Goal: Navigation & Orientation: Find specific page/section

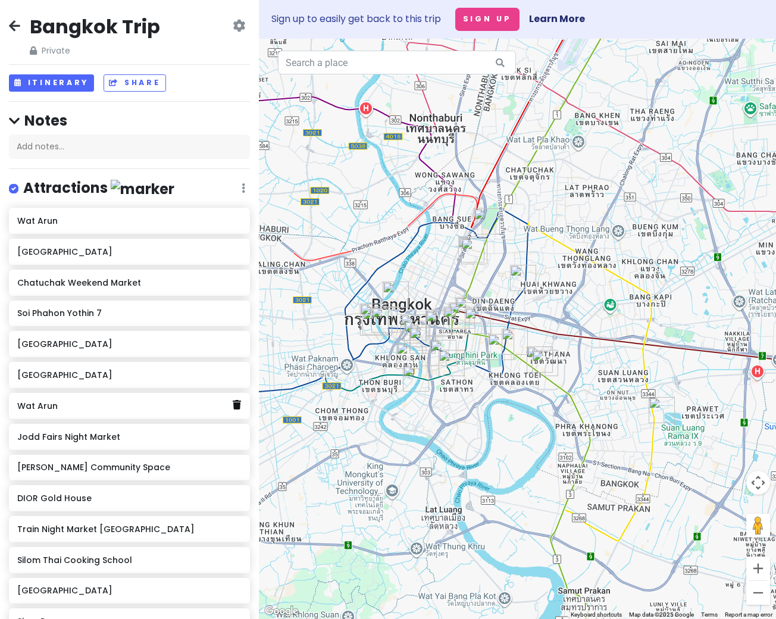
click at [238, 405] on icon at bounding box center [237, 405] width 8 height 10
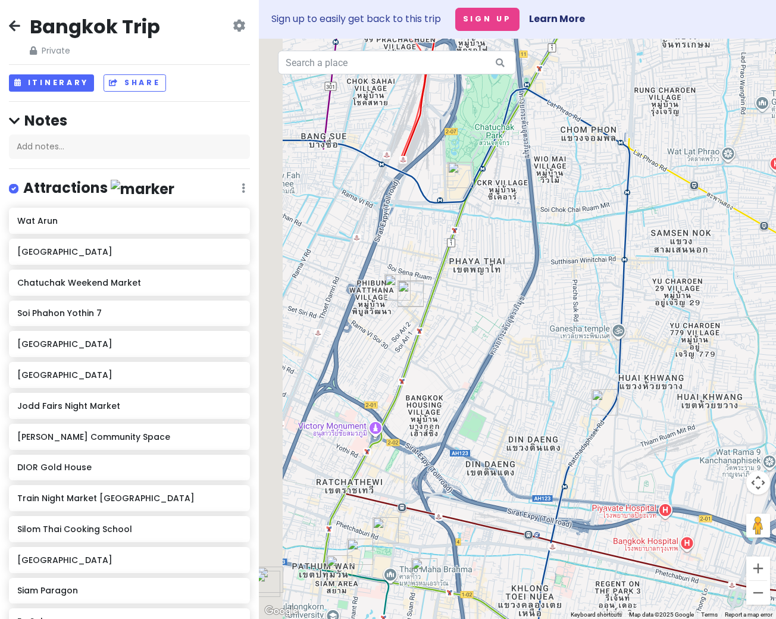
drag, startPoint x: 355, startPoint y: 304, endPoint x: 486, endPoint y: 229, distance: 151.7
click at [486, 229] on div at bounding box center [517, 329] width 517 height 580
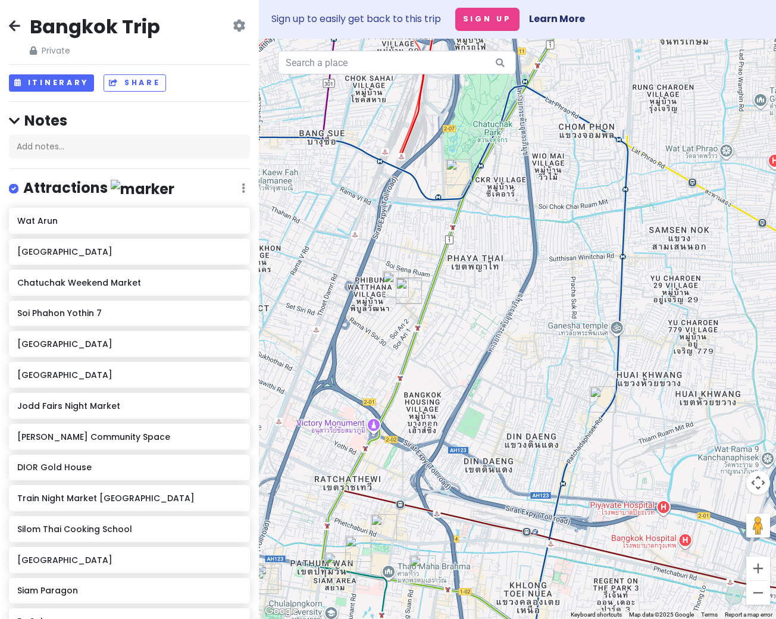
click at [406, 294] on img "DONUT DISTURB BANGKOK" at bounding box center [409, 291] width 26 height 26
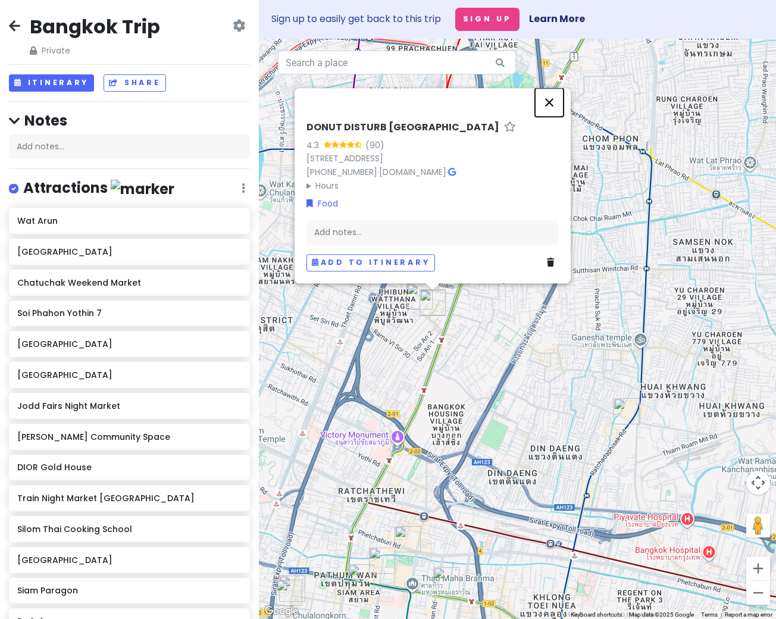
click at [550, 89] on button "Close" at bounding box center [549, 102] width 29 height 29
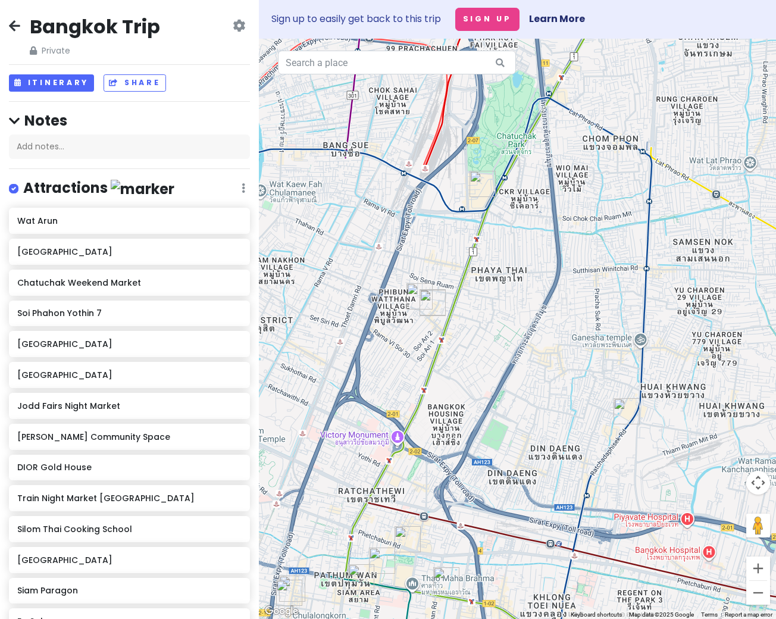
click at [418, 308] on img "Soi Phahon Yothin 7" at bounding box center [419, 296] width 26 height 26
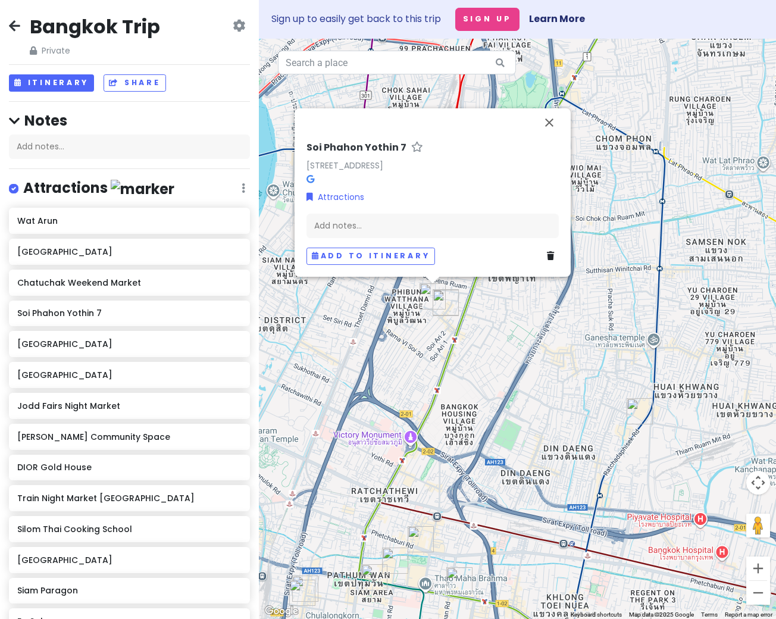
click at [442, 305] on img "DONUT DISTURB BANGKOK" at bounding box center [446, 303] width 26 height 26
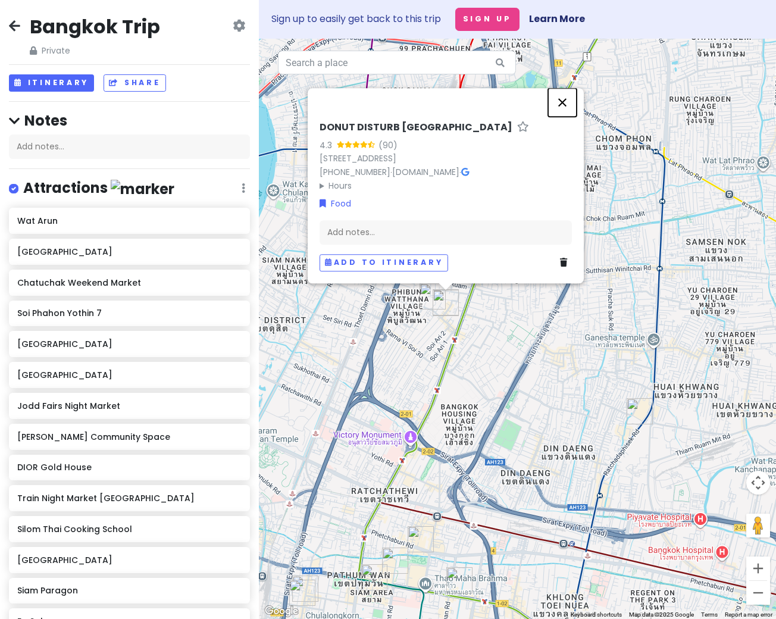
click at [561, 88] on button "Close" at bounding box center [562, 102] width 29 height 29
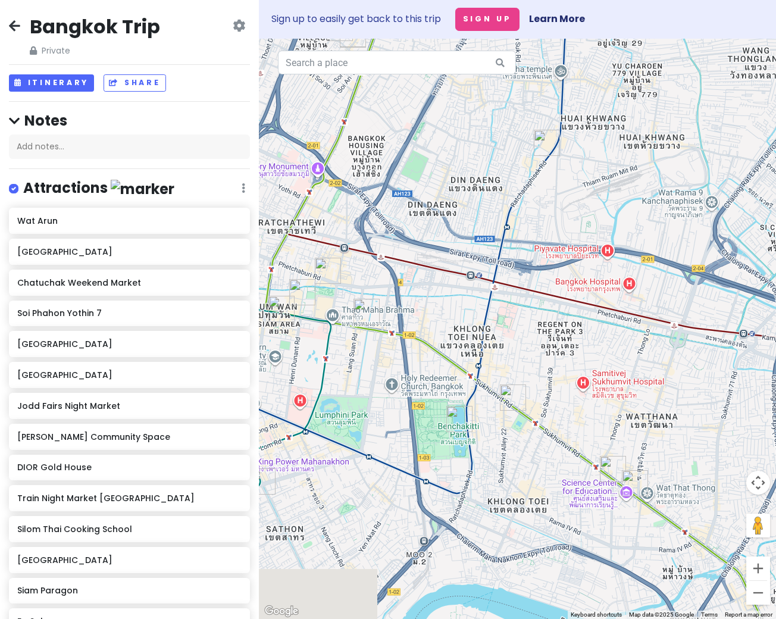
drag, startPoint x: 485, startPoint y: 351, endPoint x: 398, endPoint y: 76, distance: 288.5
click at [398, 74] on div "Keyboard shortcuts Map Data Map data ©2025 Google Map data ©2025 Google 500 m C…" at bounding box center [517, 329] width 517 height 580
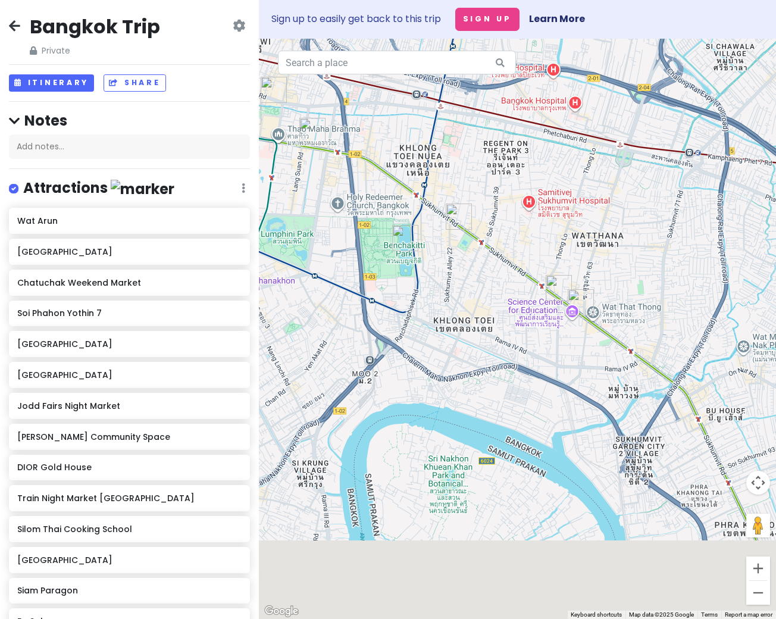
drag, startPoint x: 468, startPoint y: 226, endPoint x: 407, endPoint y: 46, distance: 189.9
click at [407, 46] on div at bounding box center [517, 329] width 517 height 580
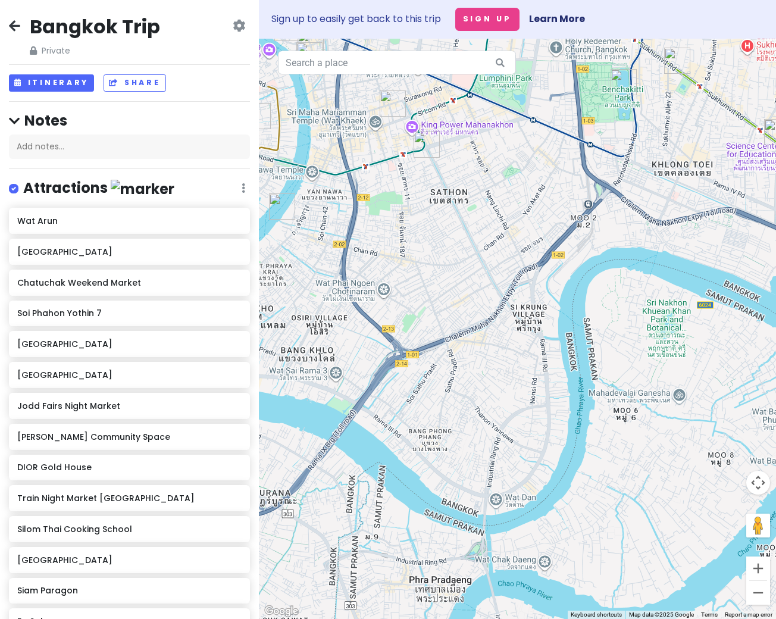
drag, startPoint x: 480, startPoint y: 198, endPoint x: 710, endPoint y: 56, distance: 270.7
click at [709, 55] on div at bounding box center [517, 329] width 517 height 580
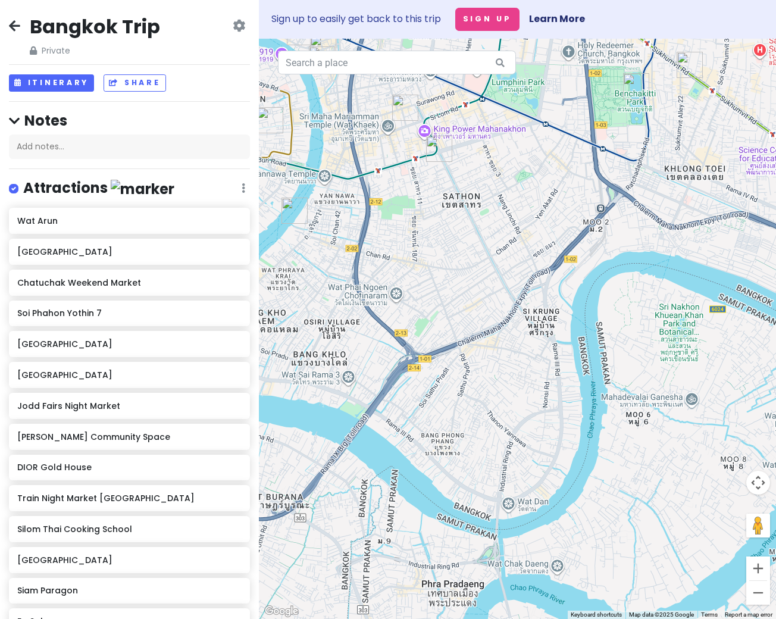
click at [591, 152] on div at bounding box center [517, 329] width 517 height 580
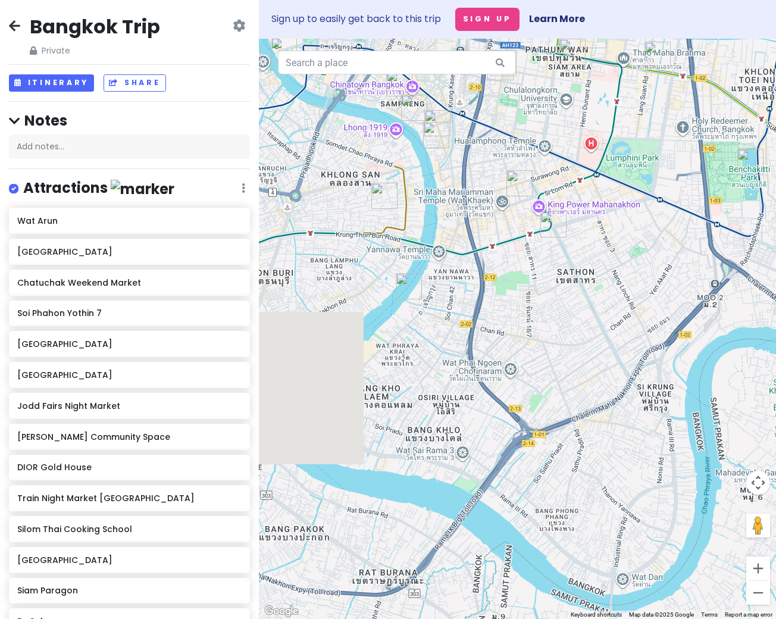
drag, startPoint x: 481, startPoint y: 201, endPoint x: 599, endPoint y: 301, distance: 154.5
click at [599, 301] on div at bounding box center [517, 329] width 517 height 580
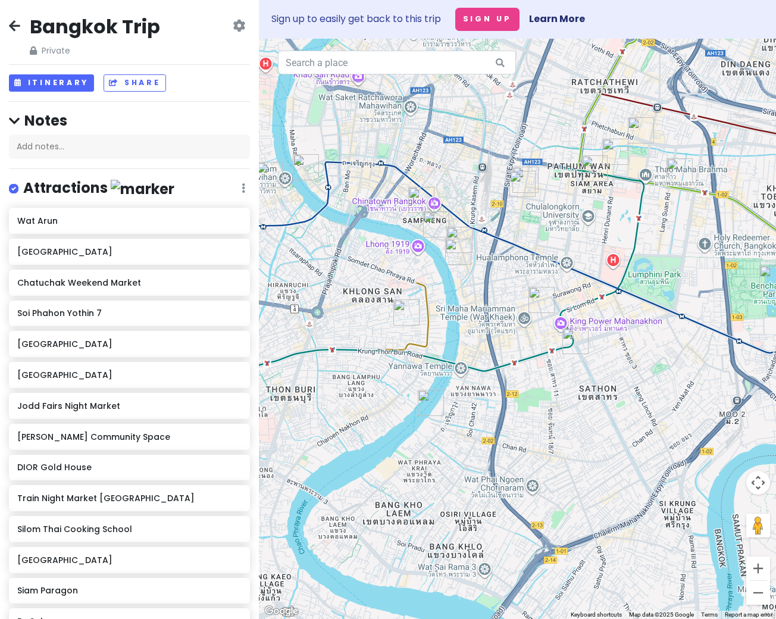
drag, startPoint x: 513, startPoint y: 174, endPoint x: 530, endPoint y: 254, distance: 82.2
click at [530, 255] on div at bounding box center [517, 329] width 517 height 580
click at [538, 299] on img "Silom Thai Cooking School" at bounding box center [541, 300] width 26 height 26
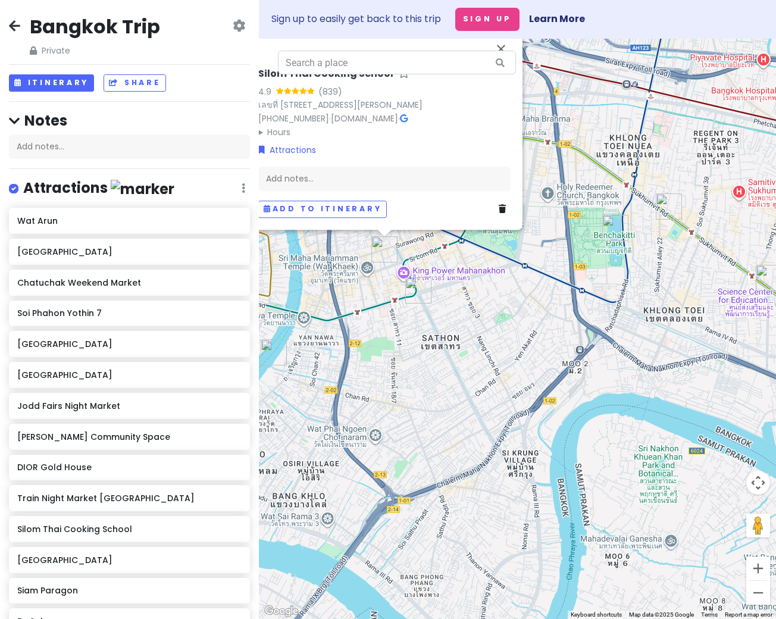
drag, startPoint x: 648, startPoint y: 398, endPoint x: 489, endPoint y: 345, distance: 166.9
click at [489, 345] on div "Silom Thai Cooking School 4.9 (839) เลขที่ [STREET_ADDRESS][PERSON_NAME] [PHONE…" at bounding box center [517, 329] width 517 height 580
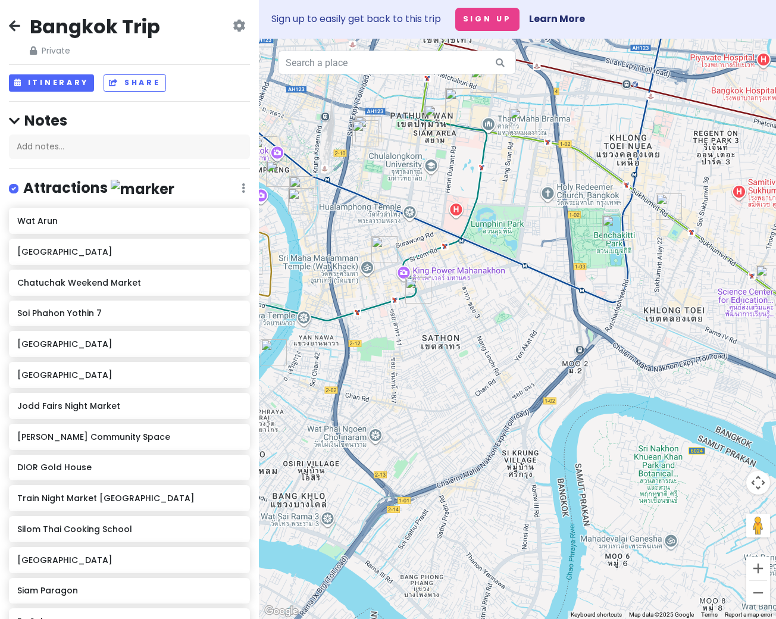
click at [662, 211] on img "EmSphere" at bounding box center [669, 206] width 26 height 26
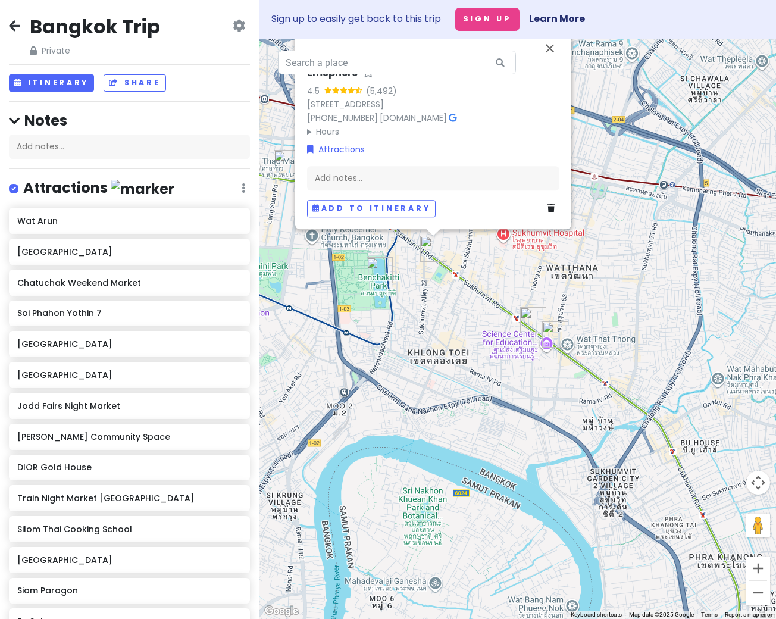
drag, startPoint x: 642, startPoint y: 381, endPoint x: 472, endPoint y: 327, distance: 178.4
click at [472, 327] on div "EmSphere 4.5 (5,492) [STREET_ADDRESS] [PHONE_NUMBER] · [DOMAIN_NAME] · Hours [D…" at bounding box center [517, 329] width 517 height 580
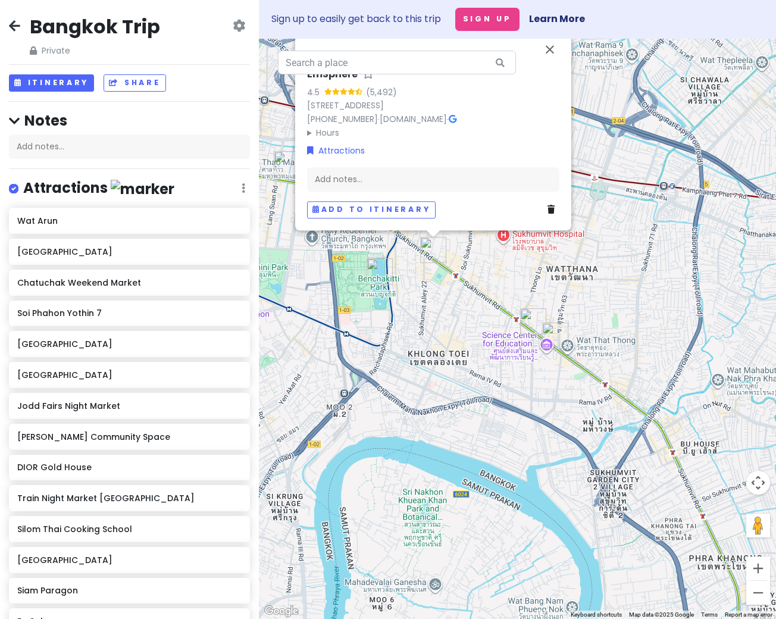
click at [444, 304] on div "EmSphere 4.5 (5,492) [STREET_ADDRESS] [PHONE_NUMBER] · [DOMAIN_NAME] · Hours [D…" at bounding box center [517, 329] width 517 height 580
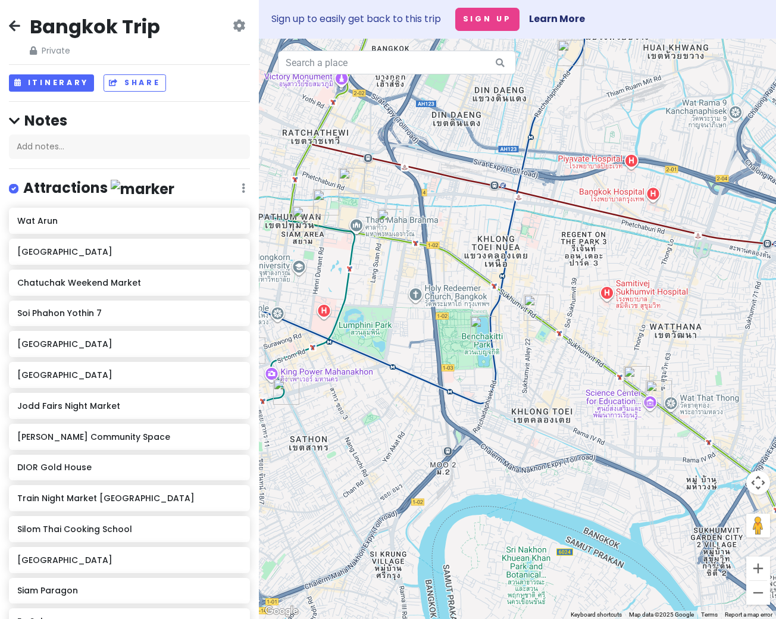
drag, startPoint x: 392, startPoint y: 307, endPoint x: 496, endPoint y: 366, distance: 119.7
click at [496, 366] on div at bounding box center [517, 329] width 517 height 580
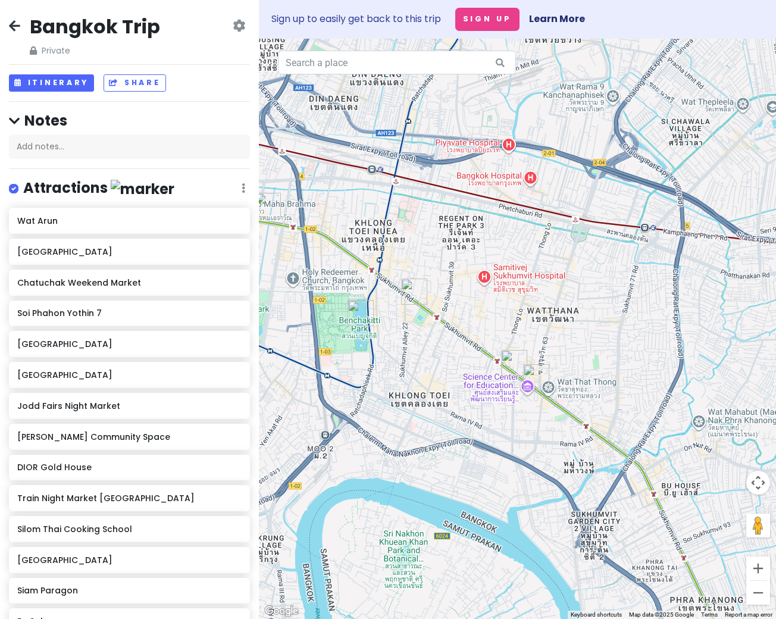
drag, startPoint x: 511, startPoint y: 421, endPoint x: 325, endPoint y: 384, distance: 189.3
click at [325, 384] on div at bounding box center [517, 329] width 517 height 580
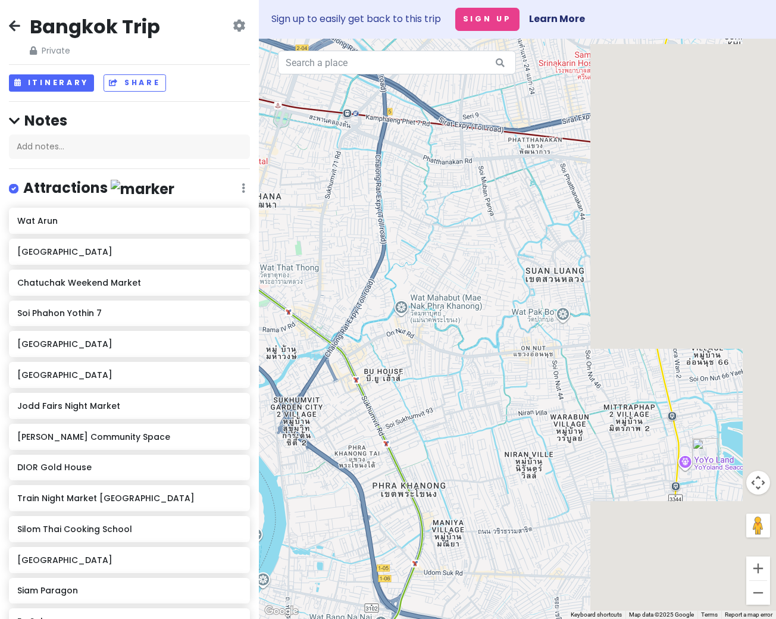
drag, startPoint x: 464, startPoint y: 407, endPoint x: 256, endPoint y: 324, distance: 224.1
click at [259, 324] on div at bounding box center [517, 329] width 517 height 580
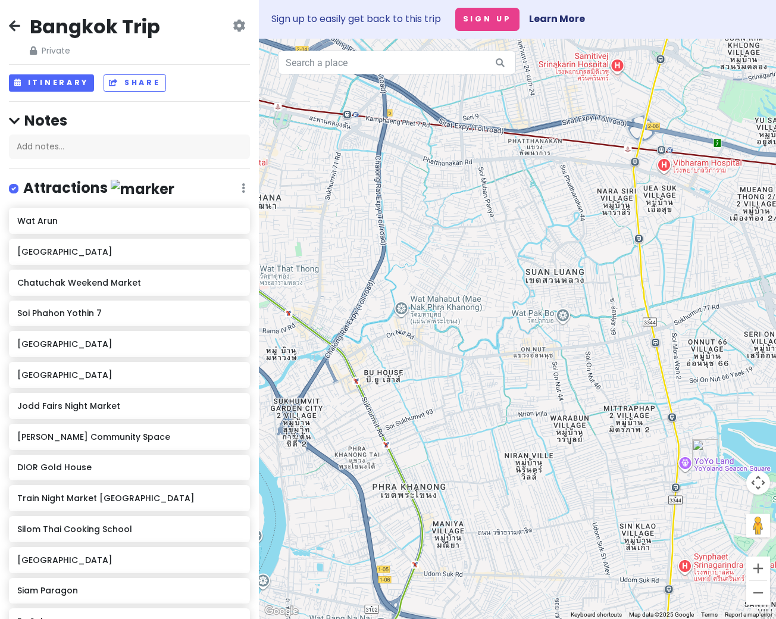
click at [705, 454] on img "Train Night Market Srinagarindra" at bounding box center [705, 452] width 26 height 26
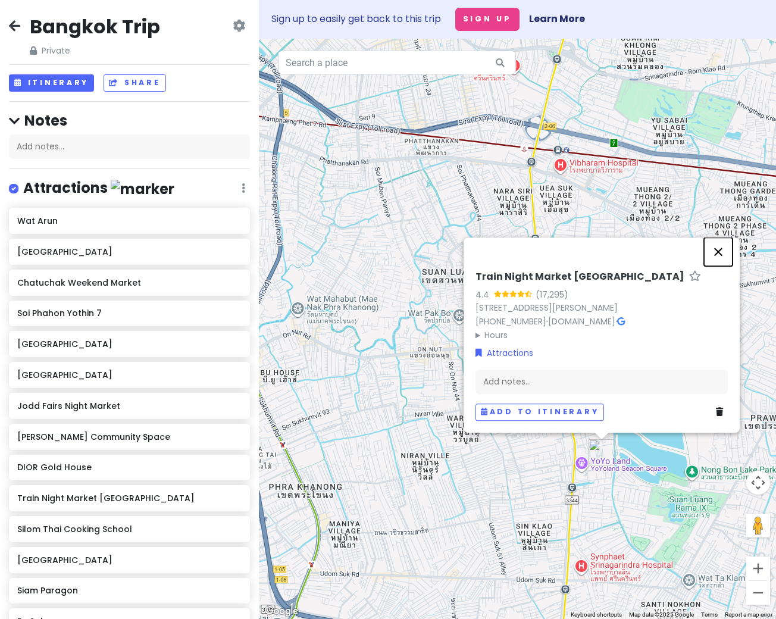
click at [717, 243] on button "Close" at bounding box center [718, 251] width 29 height 29
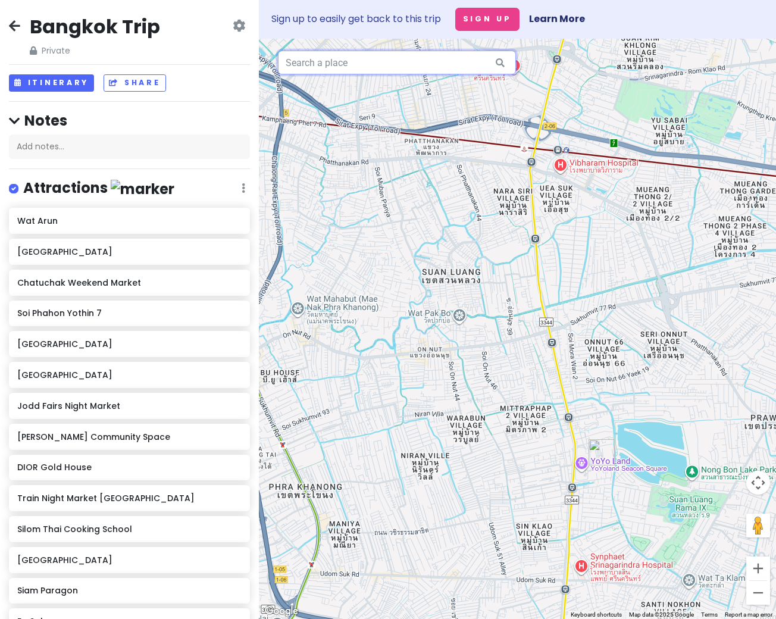
click at [371, 64] on input "text" at bounding box center [397, 63] width 238 height 24
